Goal: Navigation & Orientation: Find specific page/section

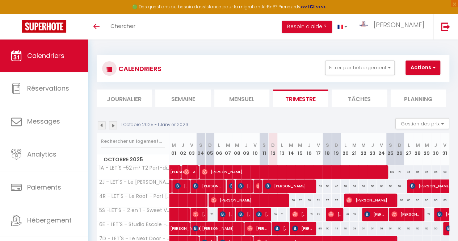
scroll to position [255, 0]
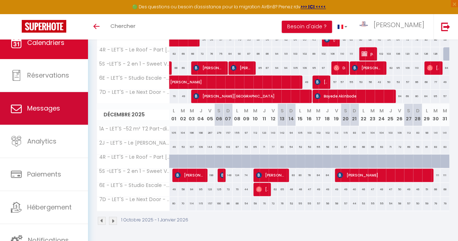
click at [53, 109] on span "Messages" at bounding box center [43, 108] width 33 height 9
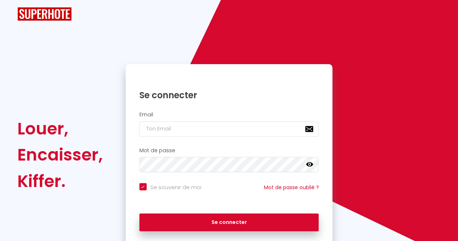
checkbox input "true"
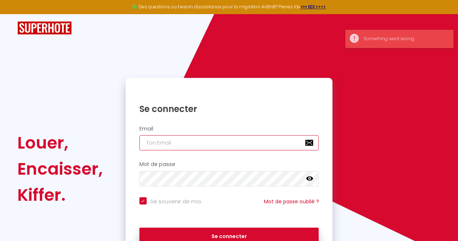
type input "[EMAIL_ADDRESS][DOMAIN_NAME]"
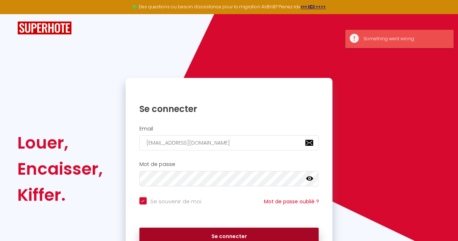
click at [181, 230] on button "Se connecter" at bounding box center [229, 236] width 180 height 18
checkbox input "true"
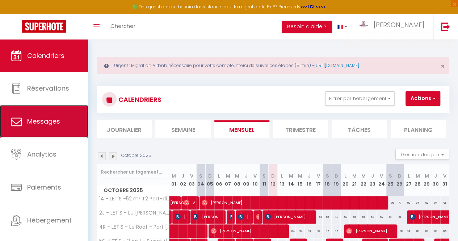
click at [52, 124] on span "Messages" at bounding box center [43, 121] width 33 height 9
select select "message"
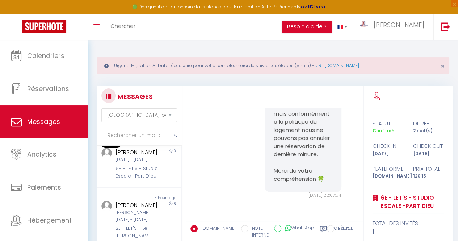
scroll to position [66, 0]
click at [125, 179] on div "6E - LET'S - Studio Escale -Part Dieu" at bounding box center [137, 171] width 45 height 15
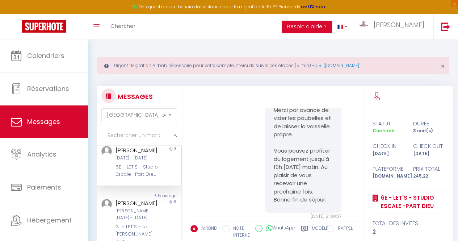
scroll to position [3060, 0]
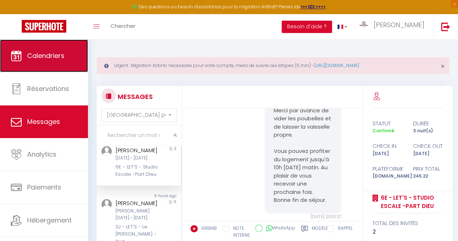
click at [56, 61] on link "Calendriers" at bounding box center [44, 55] width 88 height 33
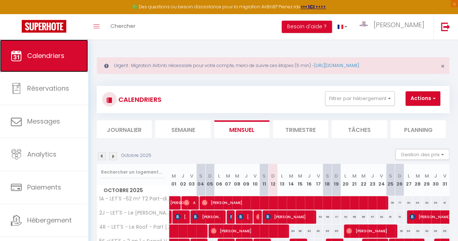
click at [50, 63] on link "Calendriers" at bounding box center [44, 55] width 88 height 33
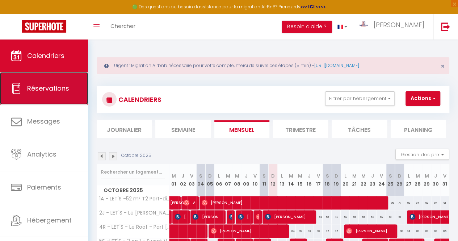
click at [45, 90] on span "Réservations" at bounding box center [48, 88] width 42 height 9
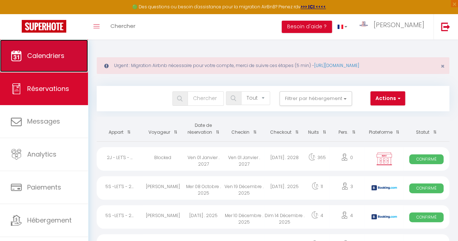
click at [51, 54] on span "Calendriers" at bounding box center [45, 55] width 37 height 9
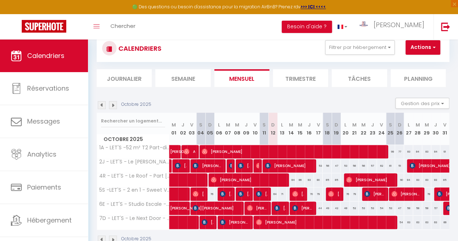
scroll to position [54, 0]
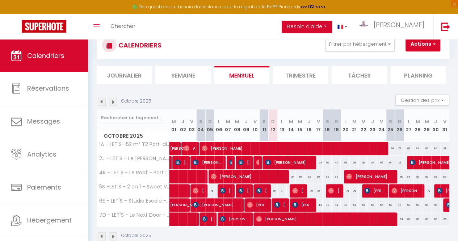
click at [298, 73] on li "Trimestre" at bounding box center [300, 75] width 55 height 18
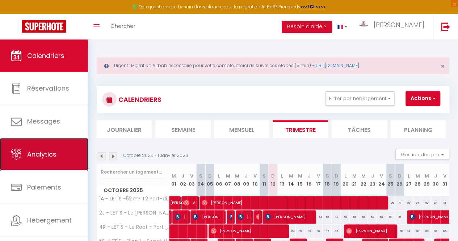
click at [42, 153] on span "Analytics" at bounding box center [41, 154] width 29 height 9
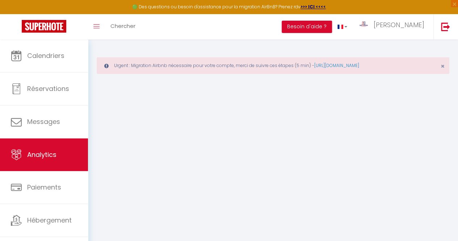
select select "2025"
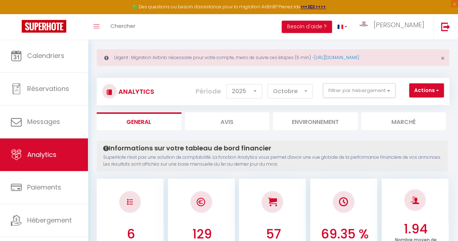
scroll to position [7, 0]
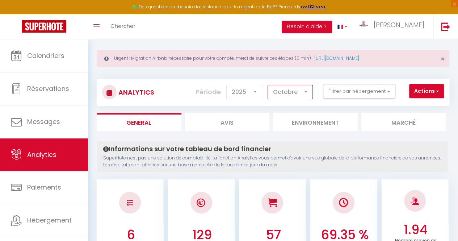
click at [292, 90] on select "[PERSON_NAME] Mars Avril Mai Juin Juillet Août Septembre Octobre Novembre Décem…" at bounding box center [290, 92] width 45 height 14
click at [268, 85] on select "[PERSON_NAME] Mars Avril Mai Juin Juillet Août Septembre Octobre Novembre Décem…" at bounding box center [290, 92] width 45 height 14
click at [290, 92] on select "[PERSON_NAME] Mars Avril Mai Juin Juillet Août Septembre Octobre Novembre Décem…" at bounding box center [290, 92] width 45 height 14
click at [268, 85] on select "[PERSON_NAME] Mars Avril Mai Juin Juillet Août Septembre Octobre Novembre Décem…" at bounding box center [290, 92] width 45 height 14
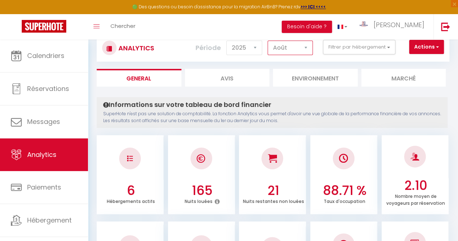
scroll to position [0, 0]
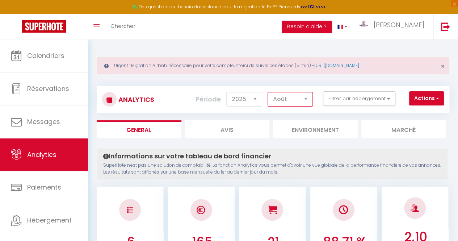
click at [288, 95] on select "[PERSON_NAME] Mars Avril Mai Juin Juillet Août Septembre Octobre Novembre Décem…" at bounding box center [290, 99] width 45 height 14
click at [268, 92] on select "[PERSON_NAME] Mars Avril Mai Juin Juillet Août Septembre Octobre Novembre Décem…" at bounding box center [290, 99] width 45 height 14
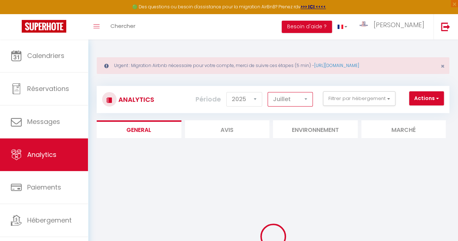
click at [286, 98] on select "[PERSON_NAME] Mars Avril Mai Juin Juillet Août Septembre Octobre Novembre Décem…" at bounding box center [290, 99] width 45 height 14
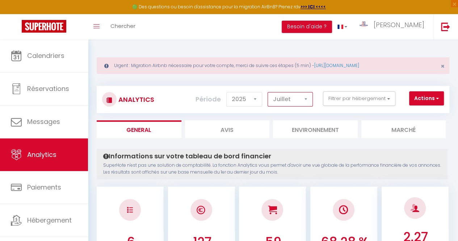
select select "5"
click at [268, 92] on select "[PERSON_NAME] Mars Avril Mai Juin Juillet Août Septembre Octobre Novembre Décem…" at bounding box center [290, 99] width 45 height 14
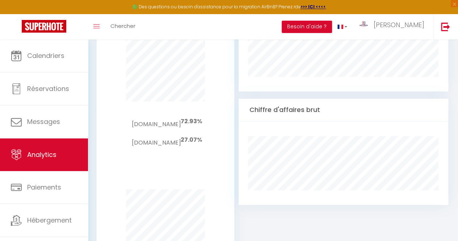
scroll to position [497, 0]
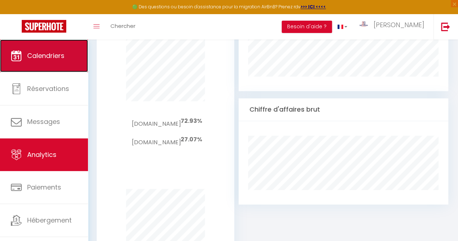
click at [51, 55] on span "Calendriers" at bounding box center [45, 55] width 37 height 9
